Goal: Navigation & Orientation: Find specific page/section

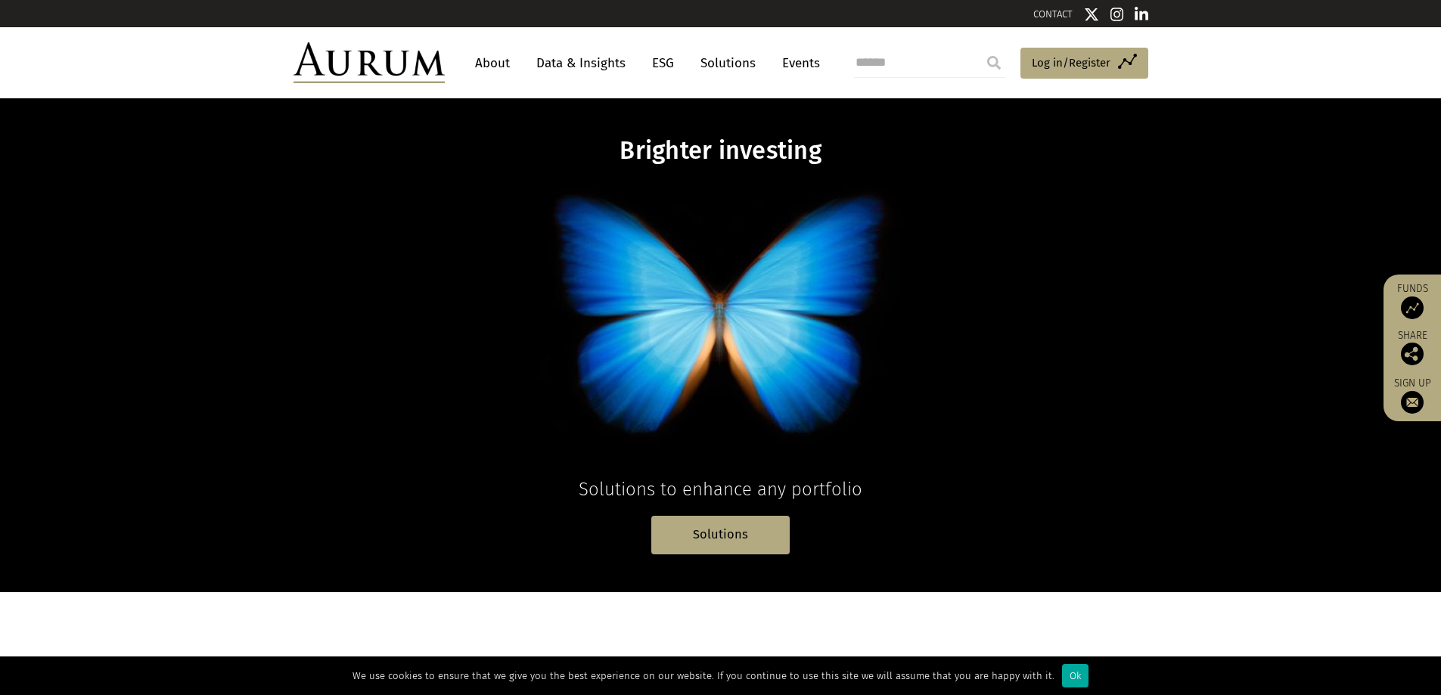
click at [722, 69] on link "Solutions" at bounding box center [728, 63] width 70 height 28
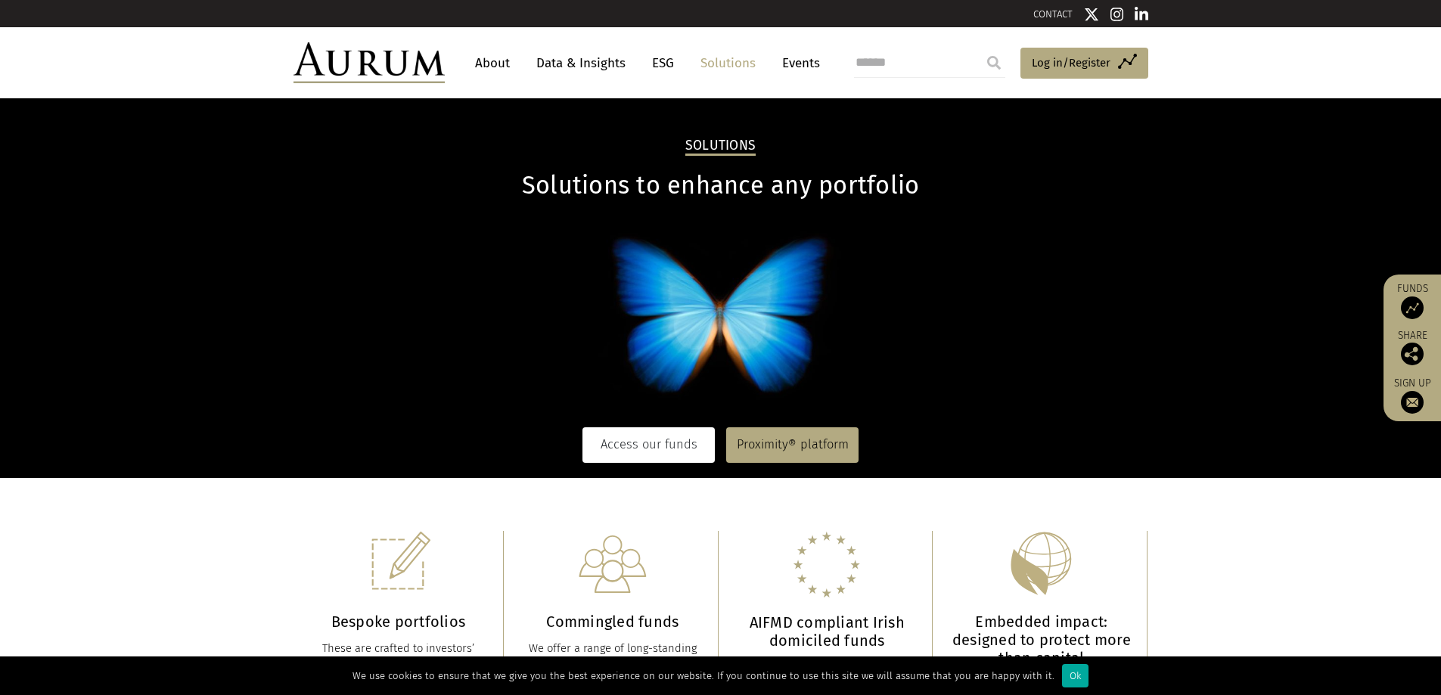
click at [653, 442] on link "Access our funds" at bounding box center [648, 444] width 132 height 35
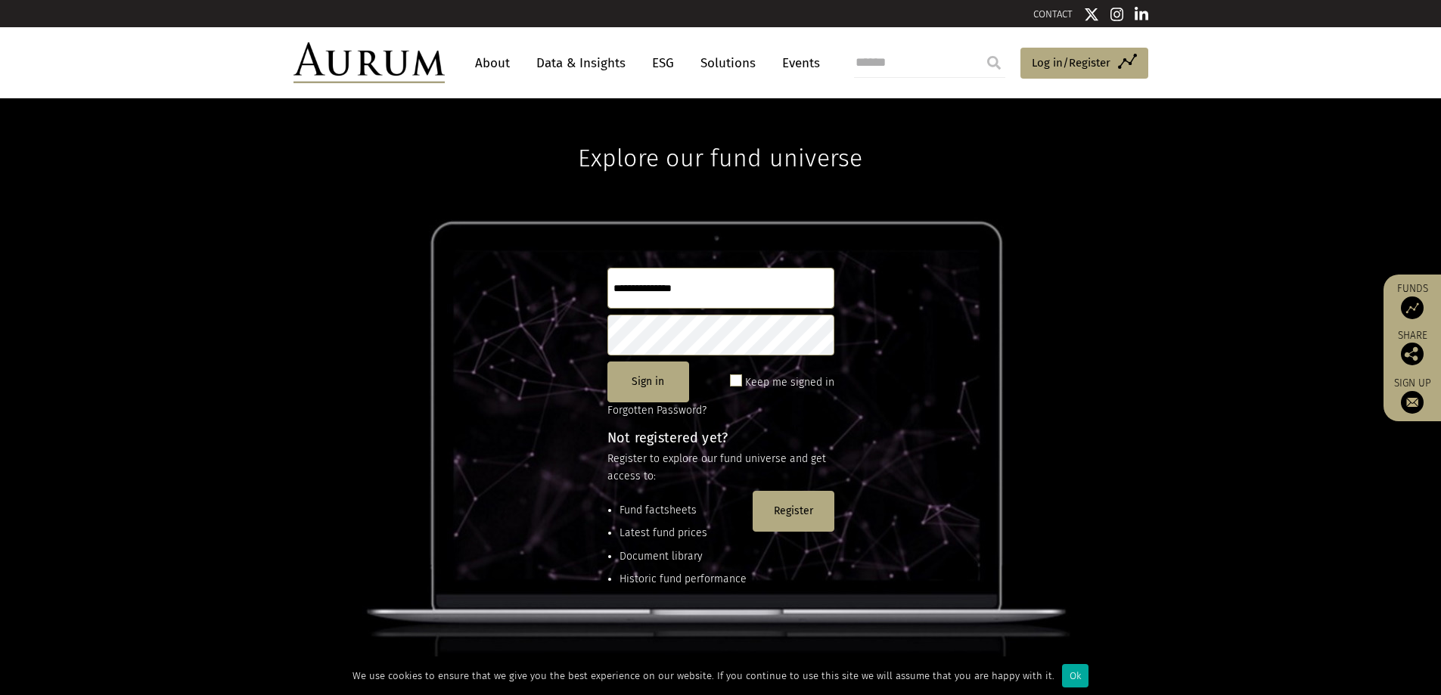
click at [489, 57] on link "About" at bounding box center [492, 63] width 50 height 28
